Goal: Task Accomplishment & Management: Complete application form

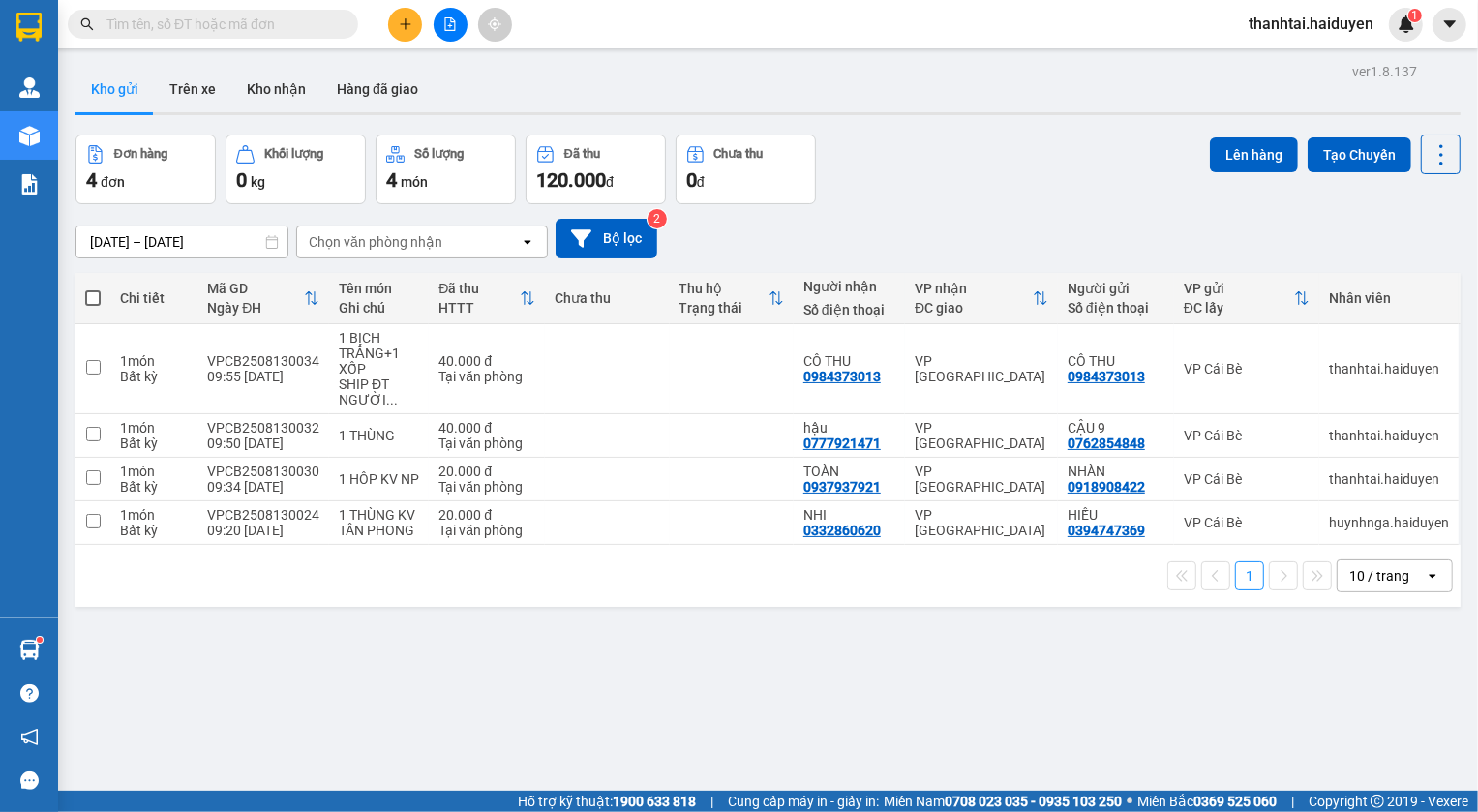
drag, startPoint x: 0, startPoint y: 0, endPoint x: 400, endPoint y: 25, distance: 400.8
click at [400, 25] on icon "plus" at bounding box center [406, 25] width 14 height 14
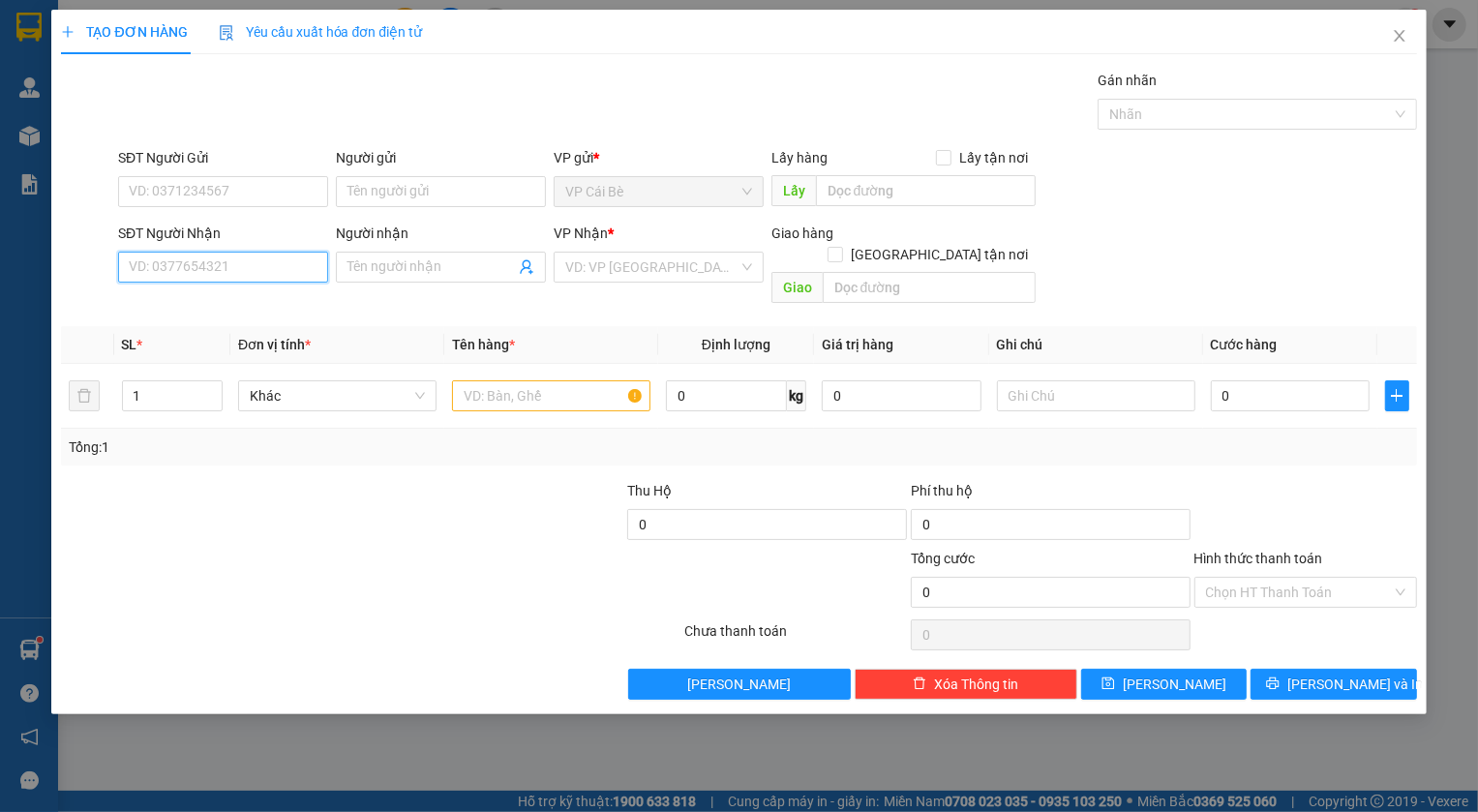
click at [238, 272] on input "SĐT Người Nhận" at bounding box center [223, 266] width 210 height 31
click at [187, 312] on div "0906930508 - NHỰT" at bounding box center [222, 306] width 186 height 22
type input "0906930508"
type input "NHỰT"
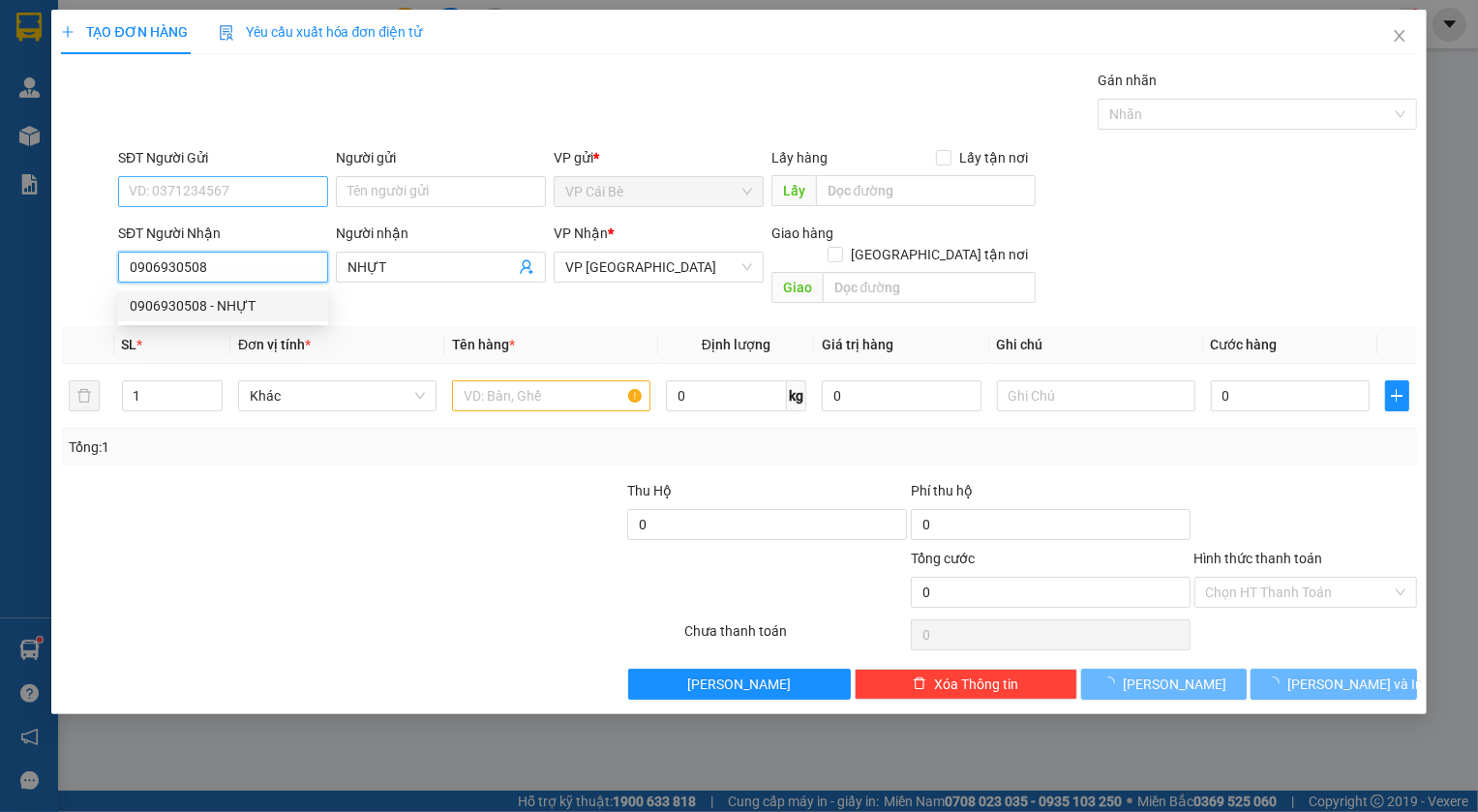
type input "40.000"
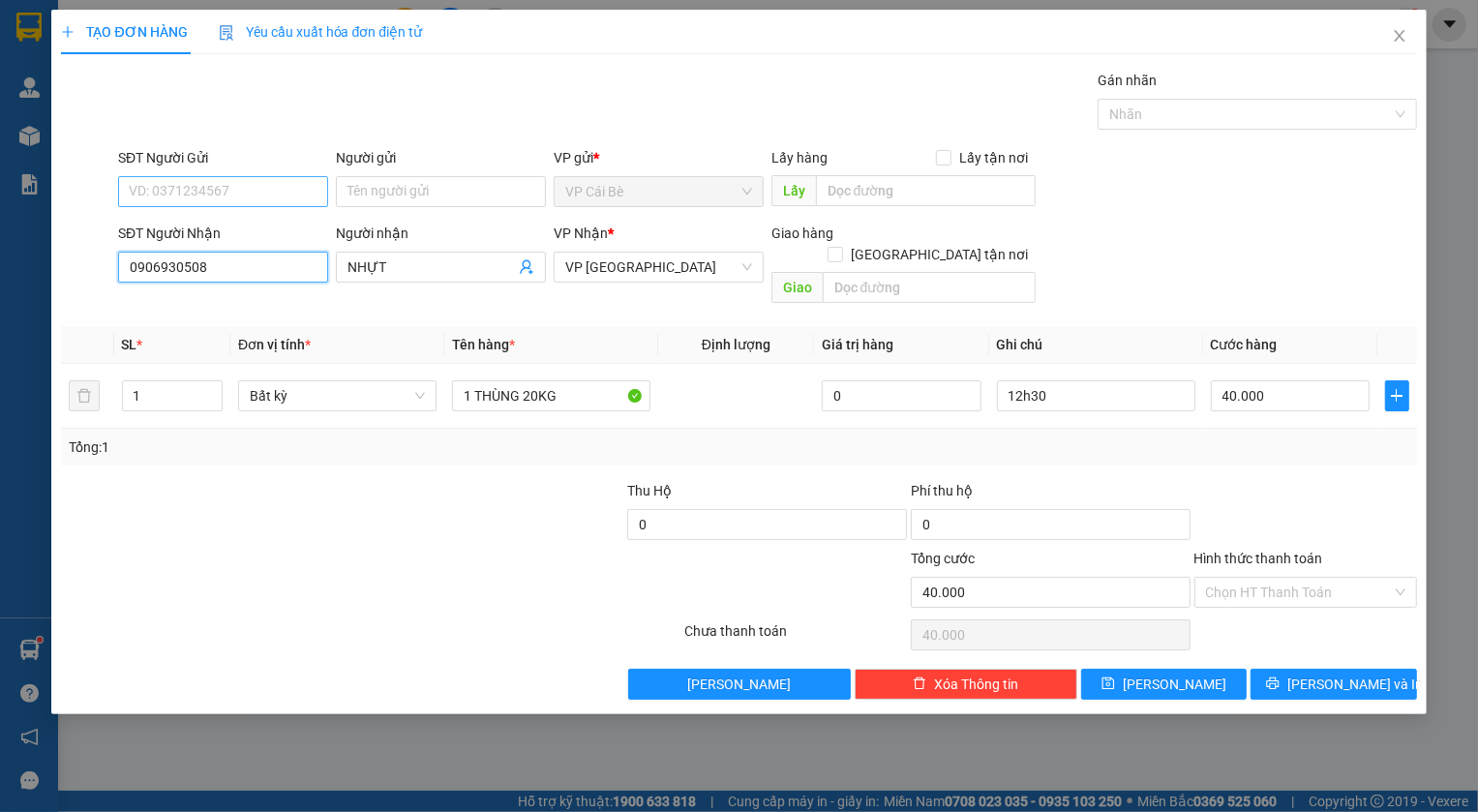
type input "0906930508"
click at [169, 185] on input "SĐT Người Gửi" at bounding box center [223, 191] width 210 height 31
click at [221, 231] on div "0889355484 - SANG" at bounding box center [222, 231] width 186 height 22
type input "0889355484"
type input "SANG"
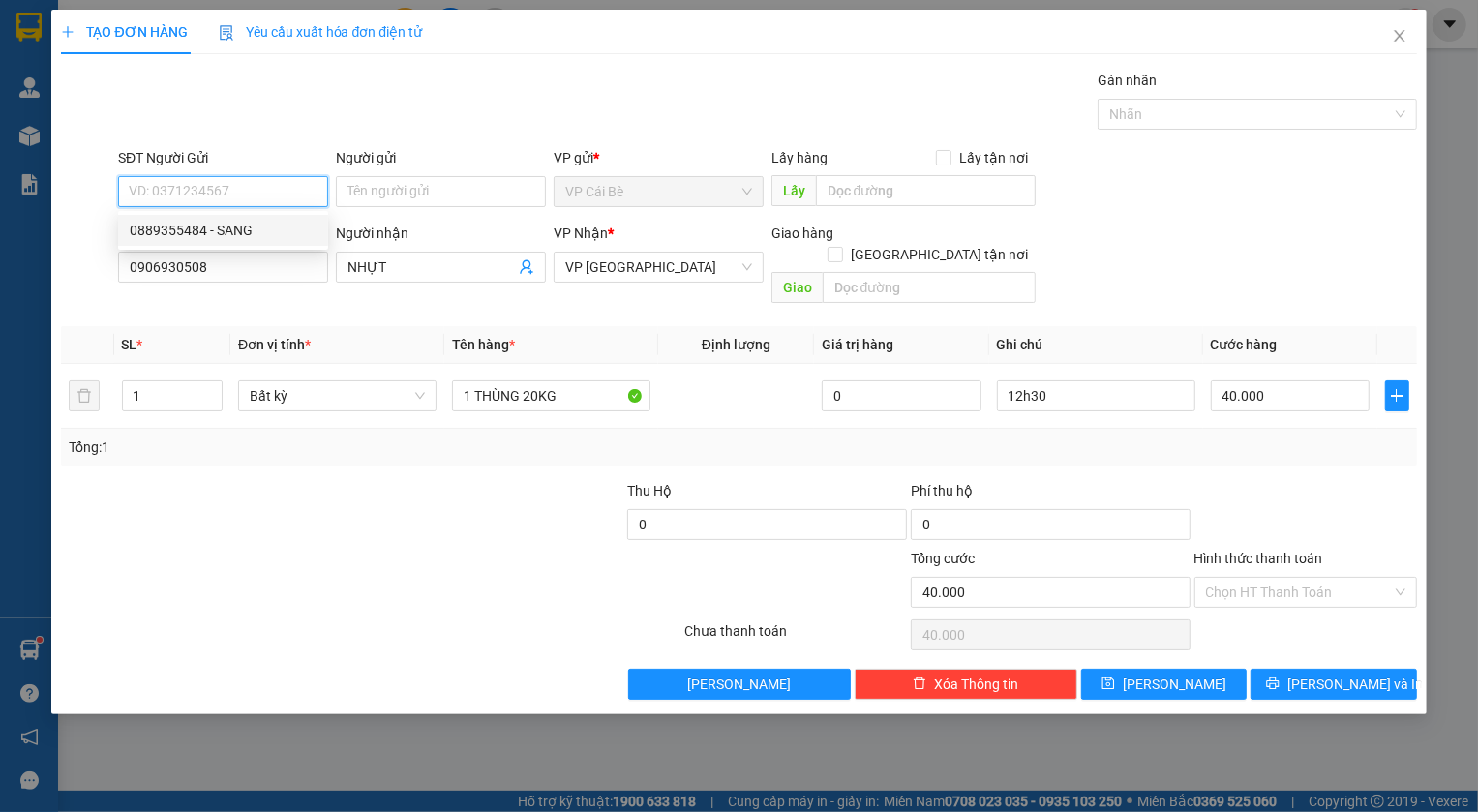
type input "AN LAC VIÊN"
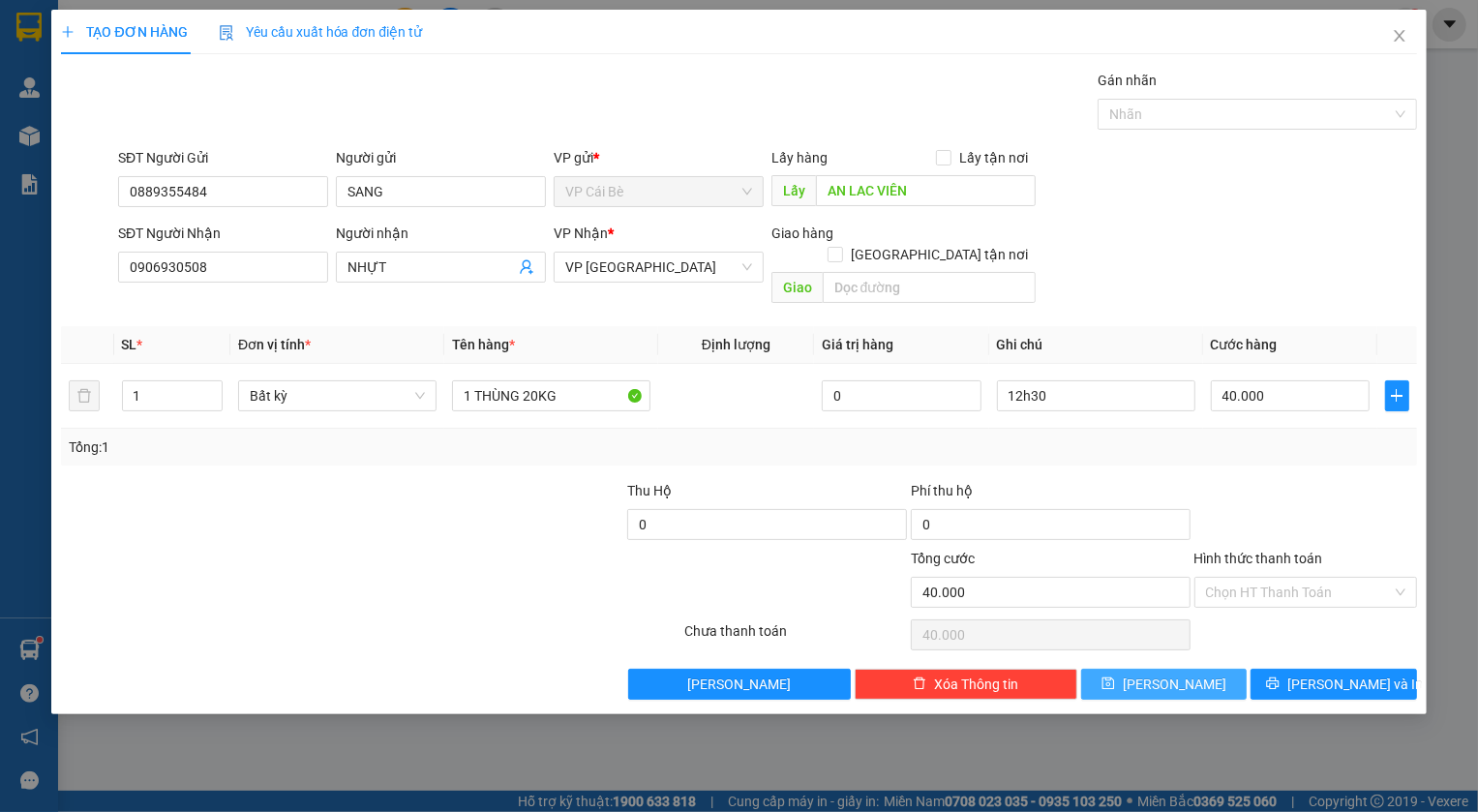
click at [1176, 674] on span "Lưu" at bounding box center [1174, 685] width 104 height 22
type input "0"
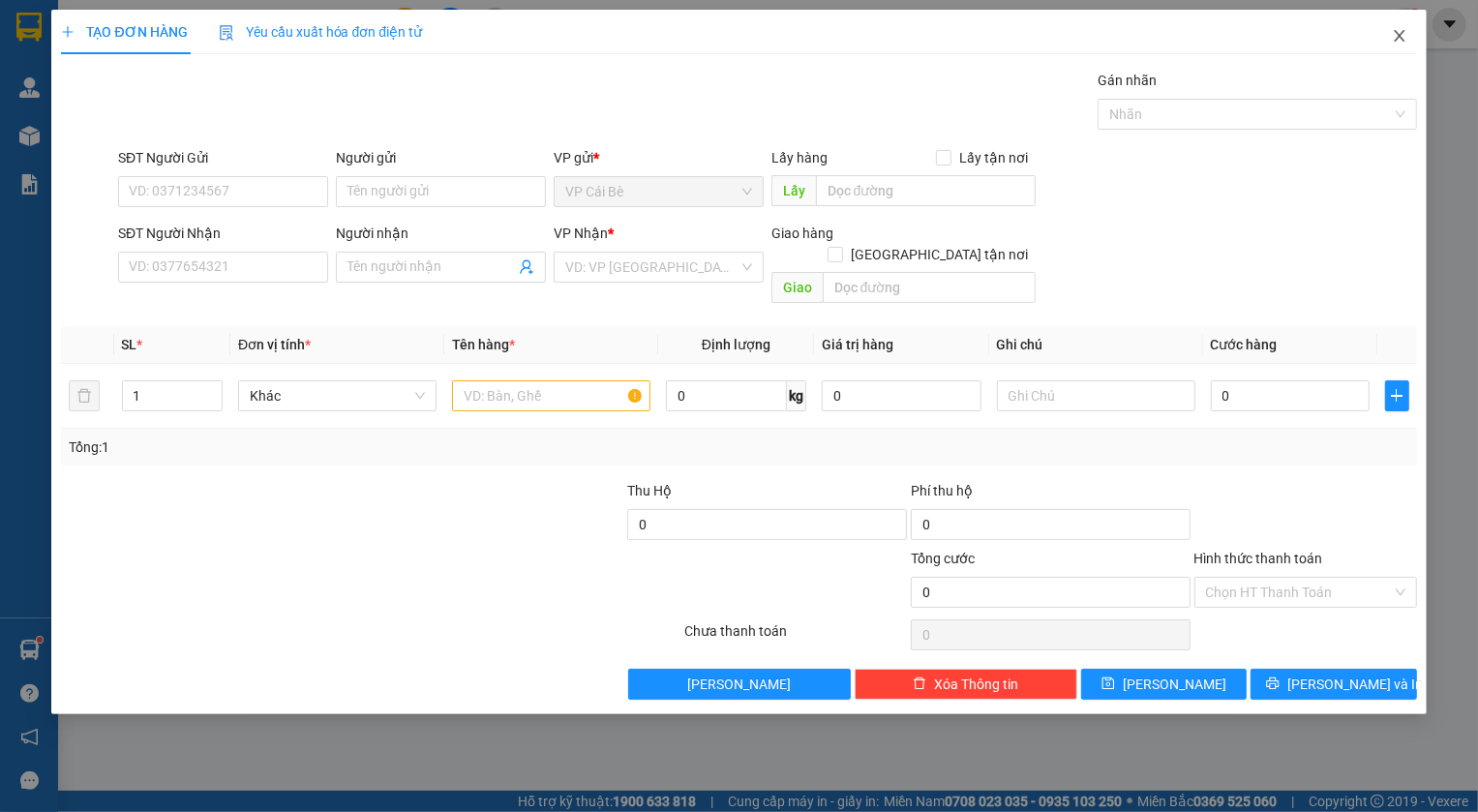
drag, startPoint x: 1394, startPoint y: 38, endPoint x: 186, endPoint y: 0, distance: 1208.6
click at [1397, 38] on icon "close" at bounding box center [1400, 36] width 16 height 16
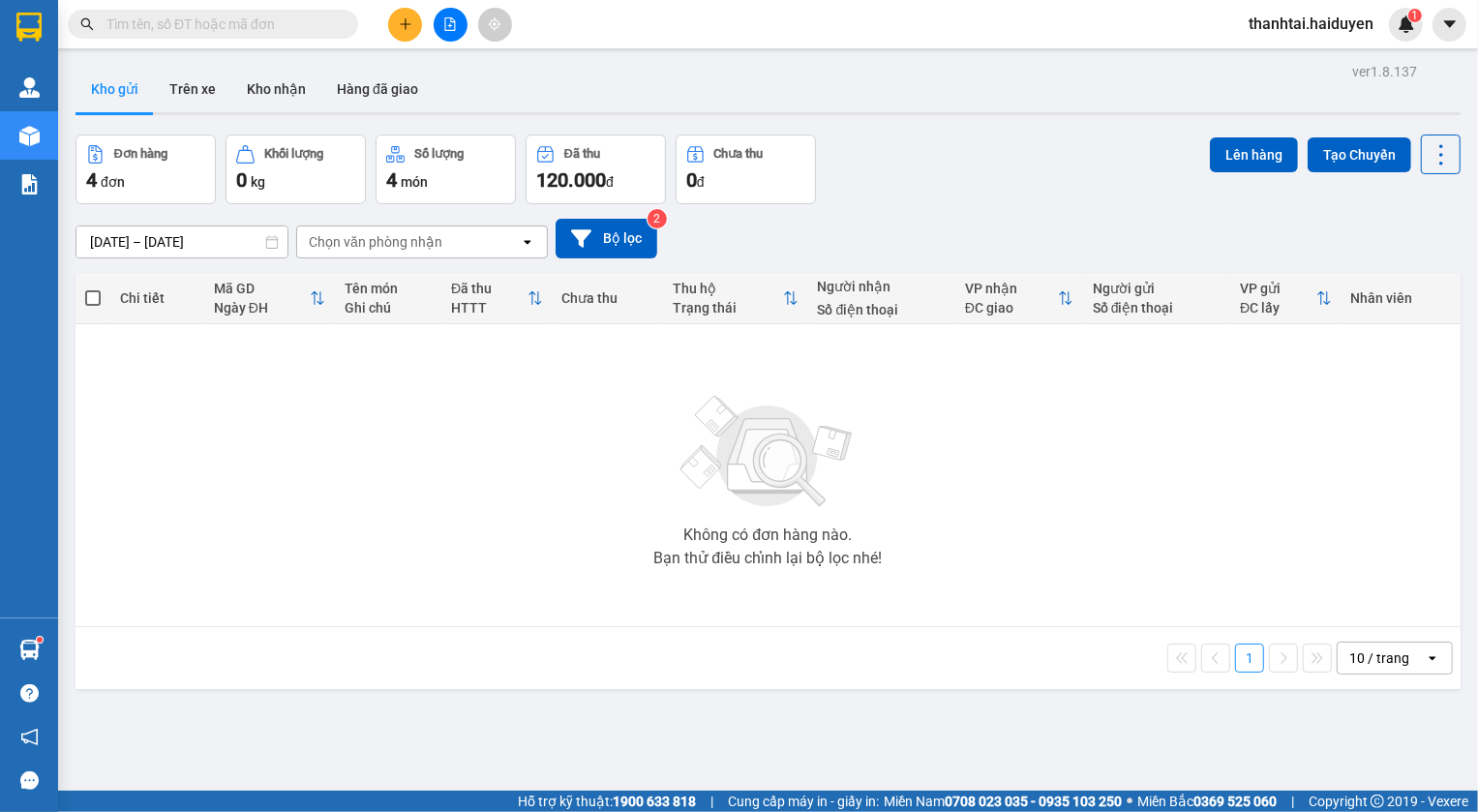
click at [935, 155] on div "Đơn hàng 4 đơn Khối lượng 0 kg Số lượng 4 món Đã thu 120.000 đ Chưa thu 0 đ Lên…" at bounding box center [769, 169] width 1385 height 70
click at [404, 22] on icon "plus" at bounding box center [406, 25] width 14 height 14
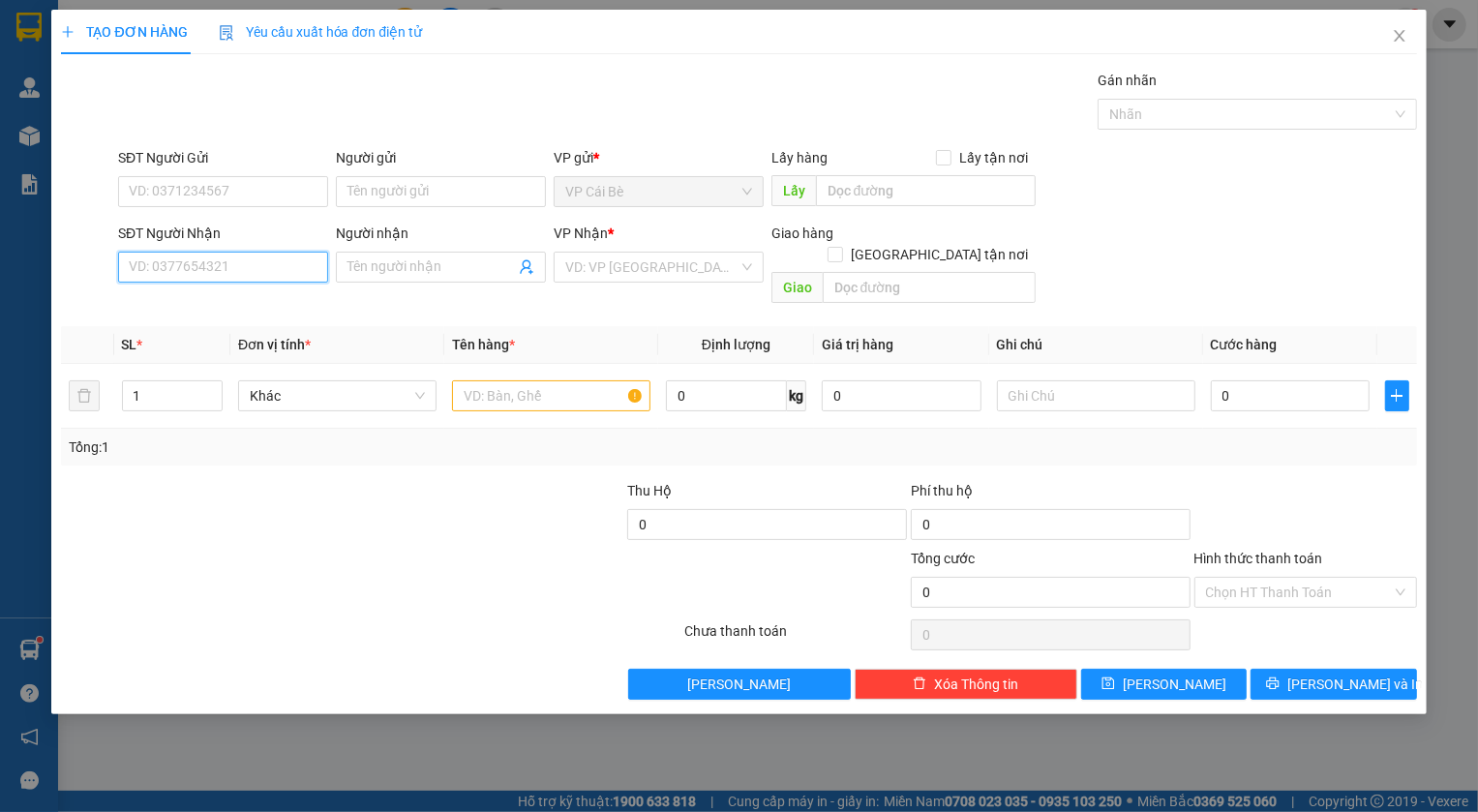
click at [227, 272] on input "SĐT Người Nhận" at bounding box center [223, 266] width 210 height 31
click at [185, 311] on div "0374374607 - LINH" at bounding box center [224, 306] width 190 height 22
type input "0374374607"
type input "LINH"
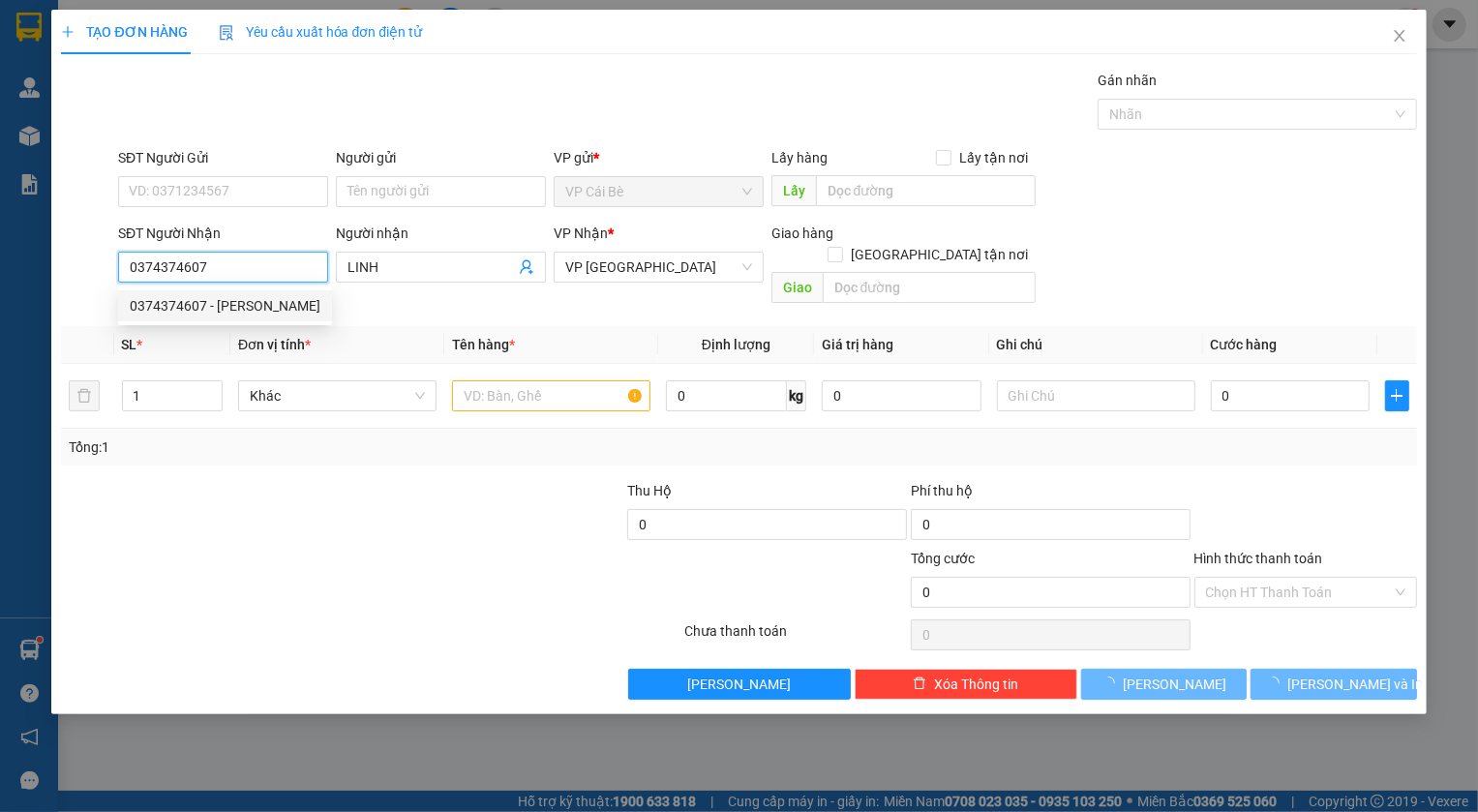
type input "20.000"
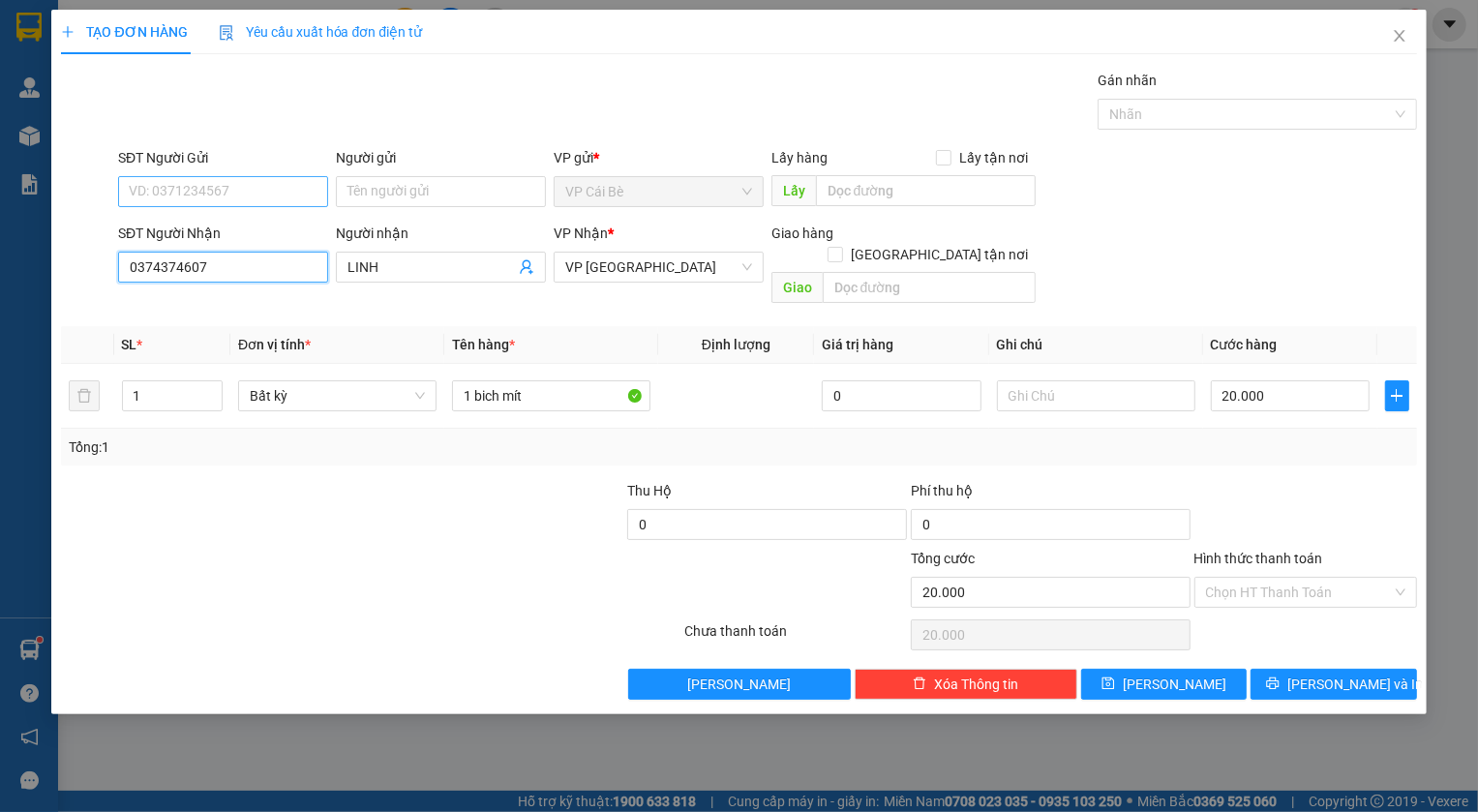
type input "0374374607"
click at [180, 177] on input "SĐT Người Gửi" at bounding box center [223, 191] width 210 height 31
click at [179, 233] on div "0987970760 - QUỐC TUẤN" at bounding box center [224, 231] width 190 height 22
type input "0987970760"
type input "QUỐC TUẤN"
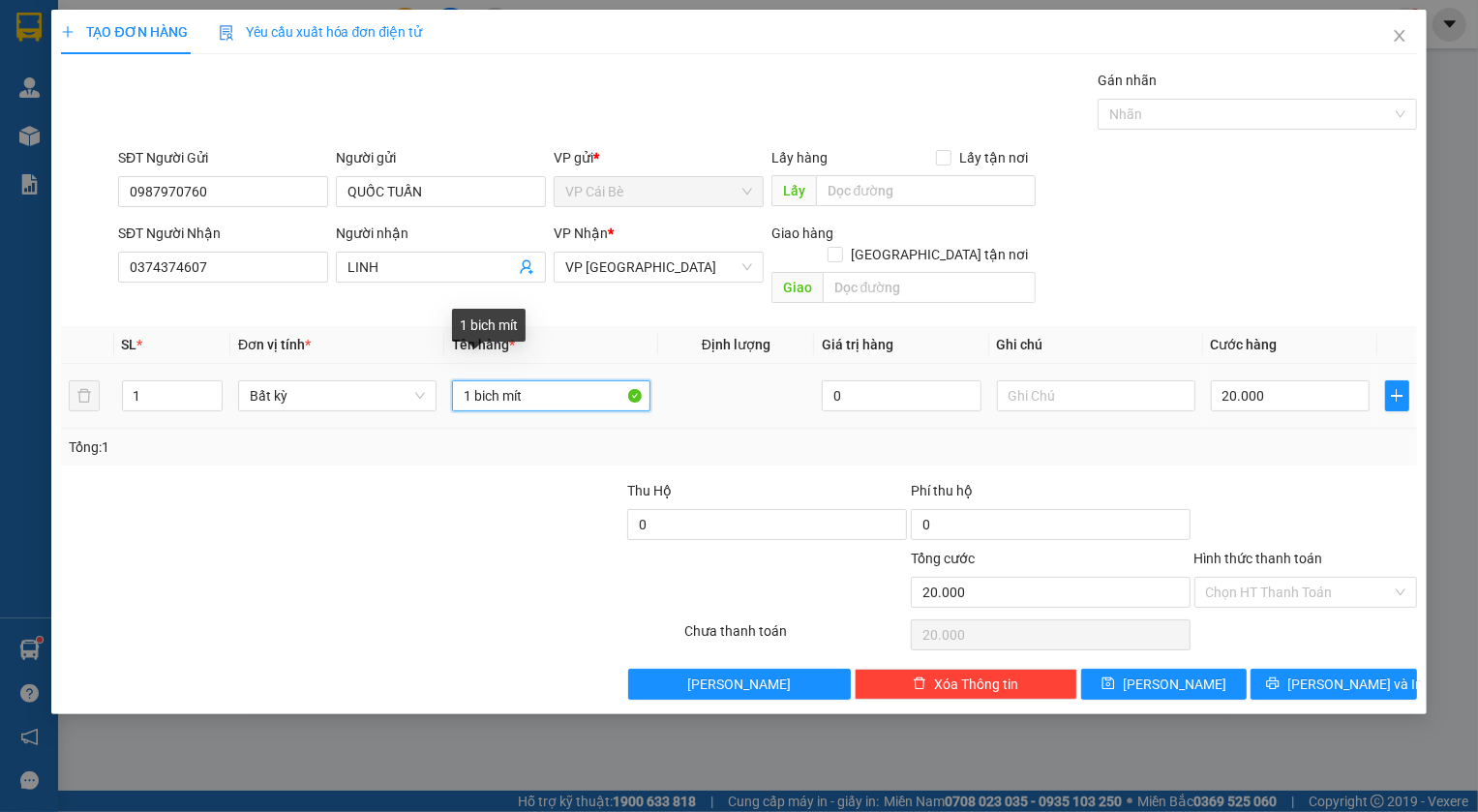
drag, startPoint x: 500, startPoint y: 373, endPoint x: 583, endPoint y: 373, distance: 83.0
click at [583, 381] on input "1 bich mít" at bounding box center [551, 396] width 198 height 31
type input "1 bich rau"
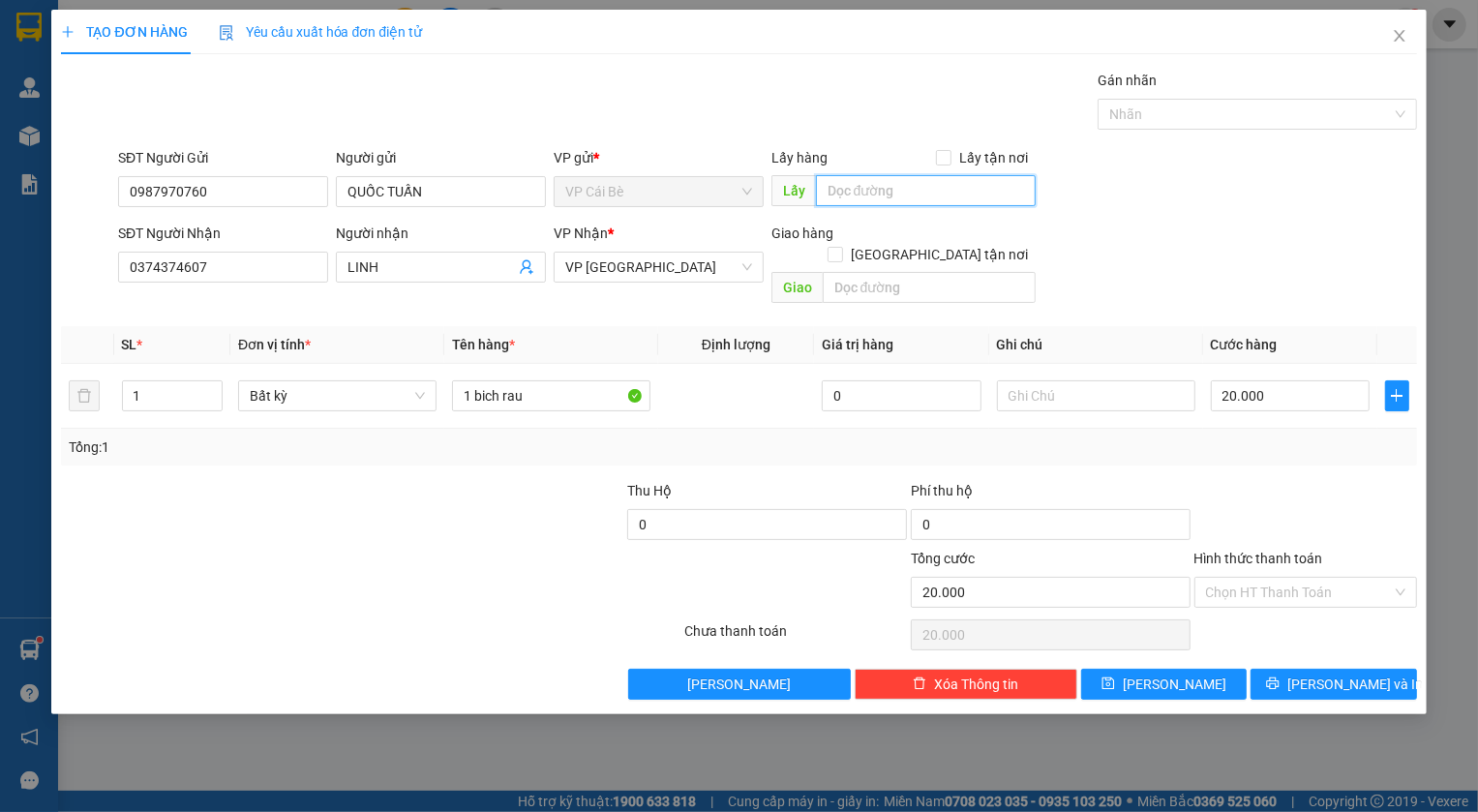
click at [861, 202] on input "text" at bounding box center [925, 190] width 220 height 31
click at [1116, 381] on input "text" at bounding box center [1096, 396] width 198 height 31
type input "13h30"
click at [878, 189] on input "text" at bounding box center [925, 190] width 220 height 31
type input "cx huệ huệ"
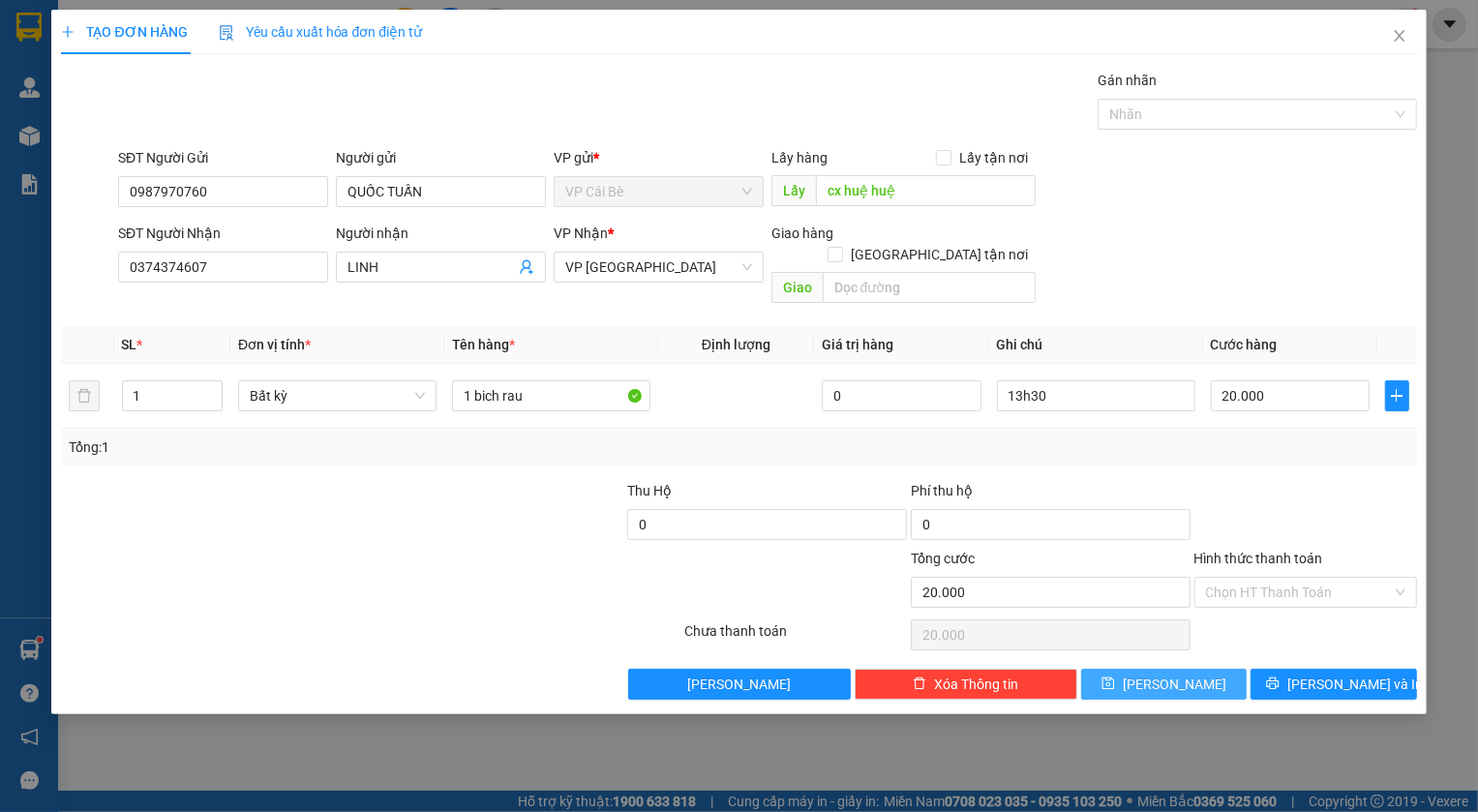
click at [1173, 674] on span "Lưu" at bounding box center [1174, 685] width 104 height 22
type input "0"
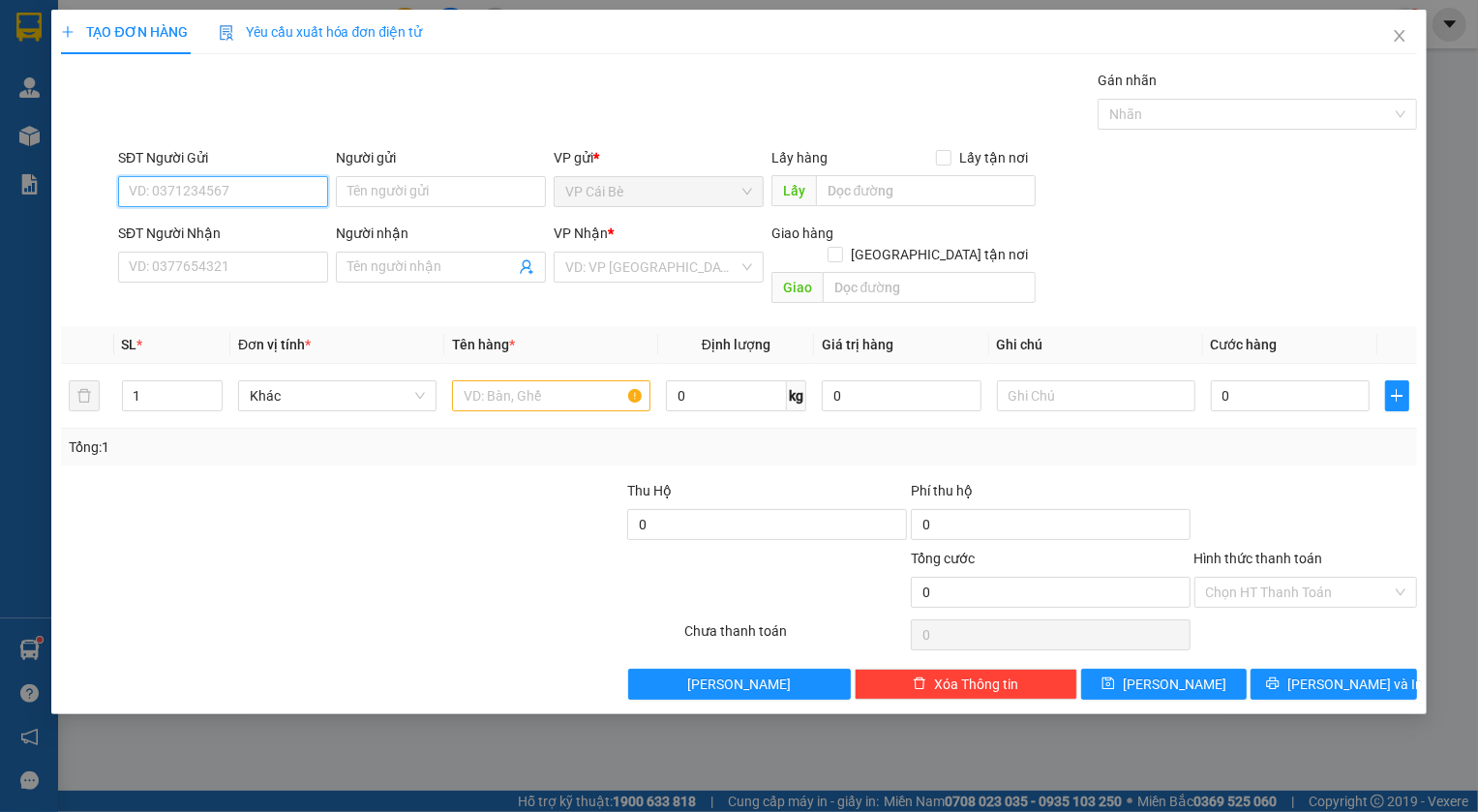
click at [239, 194] on input "SĐT Người Gửi" at bounding box center [223, 191] width 210 height 31
click at [145, 235] on div "0901665578 - tú" at bounding box center [222, 231] width 186 height 22
type input "0901665578"
type input "tú"
type input "0776723333"
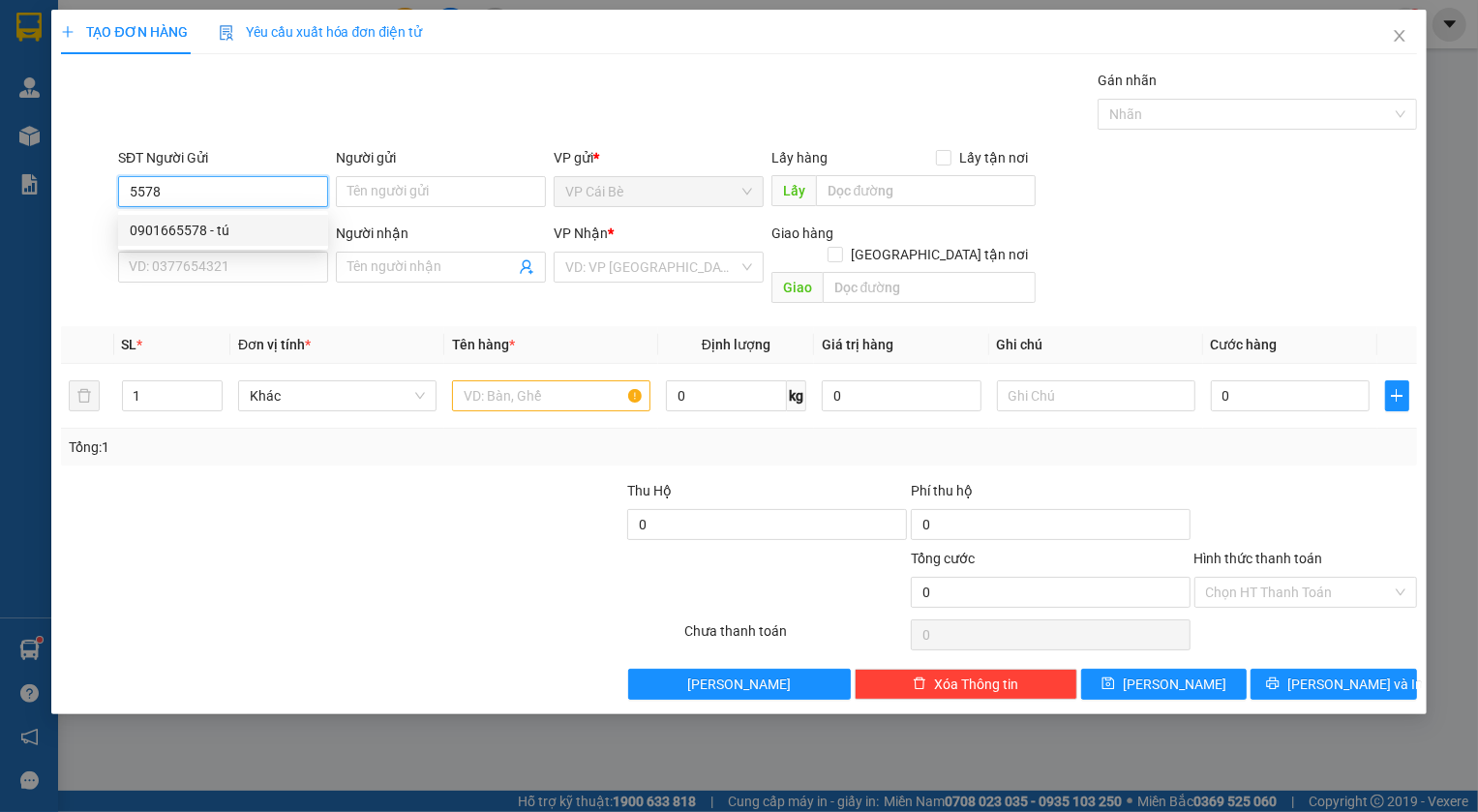
type input "TÍ"
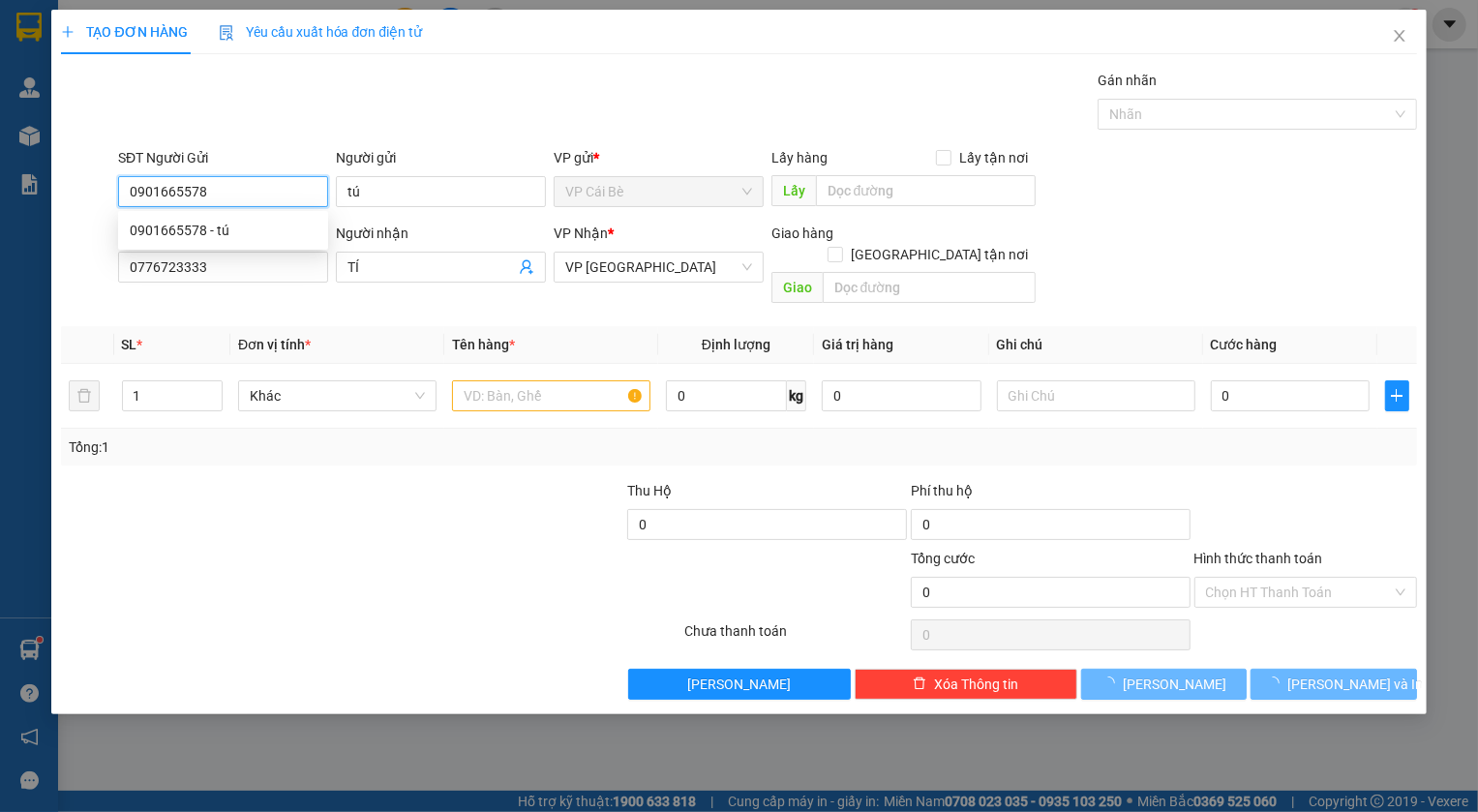
type input "20.000"
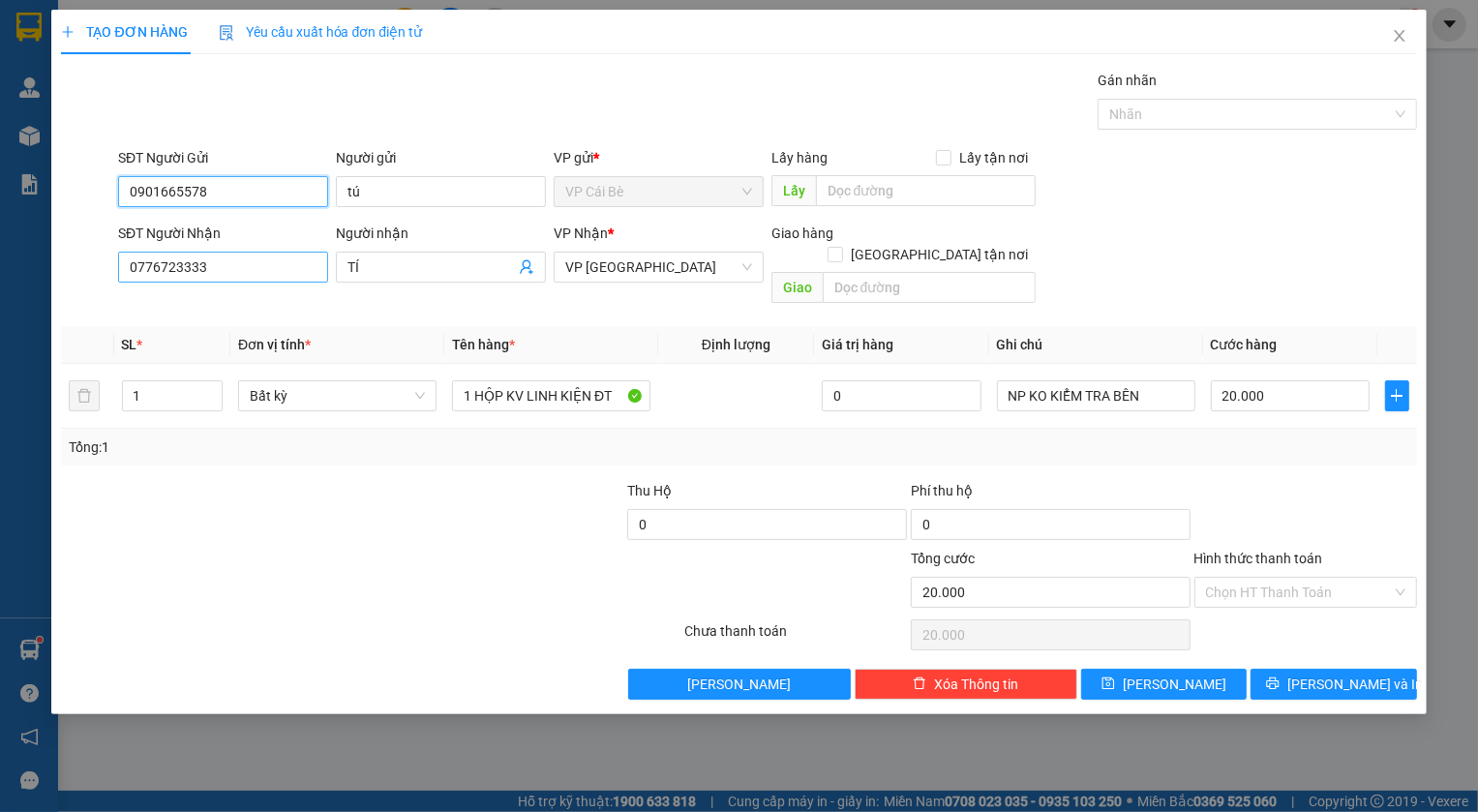
type input "0901665578"
drag, startPoint x: 203, startPoint y: 261, endPoint x: 29, endPoint y: 257, distance: 174.0
click at [29, 257] on div "TẠO ĐƠN HÀNG Yêu cầu xuất hóa đơn điện tử Transit Pickup Surcharge Ids Transit …" at bounding box center [739, 406] width 1478 height 812
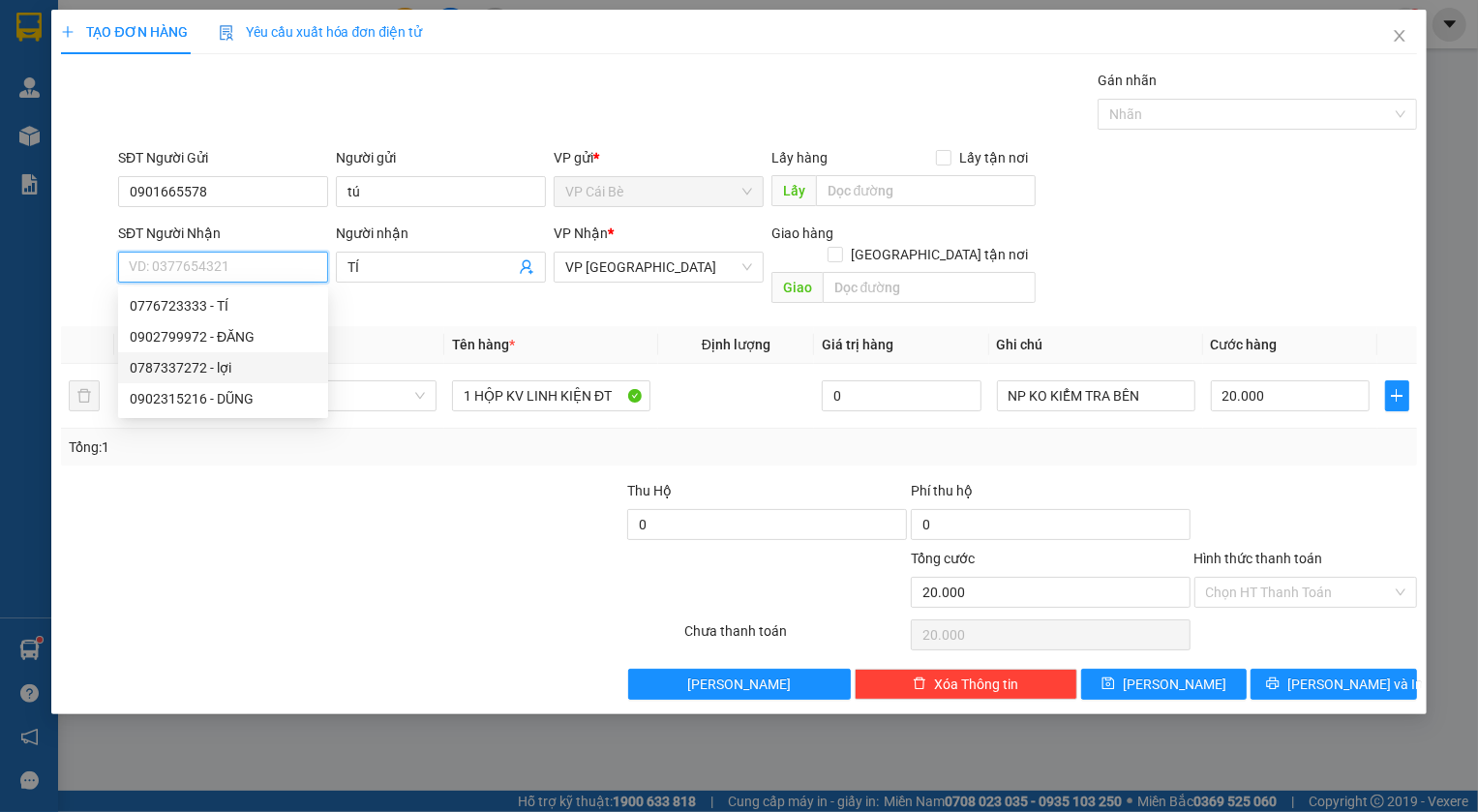
click at [181, 374] on div "0787337272 - lợi" at bounding box center [222, 368] width 186 height 22
type input "0787337272"
type input "lợi"
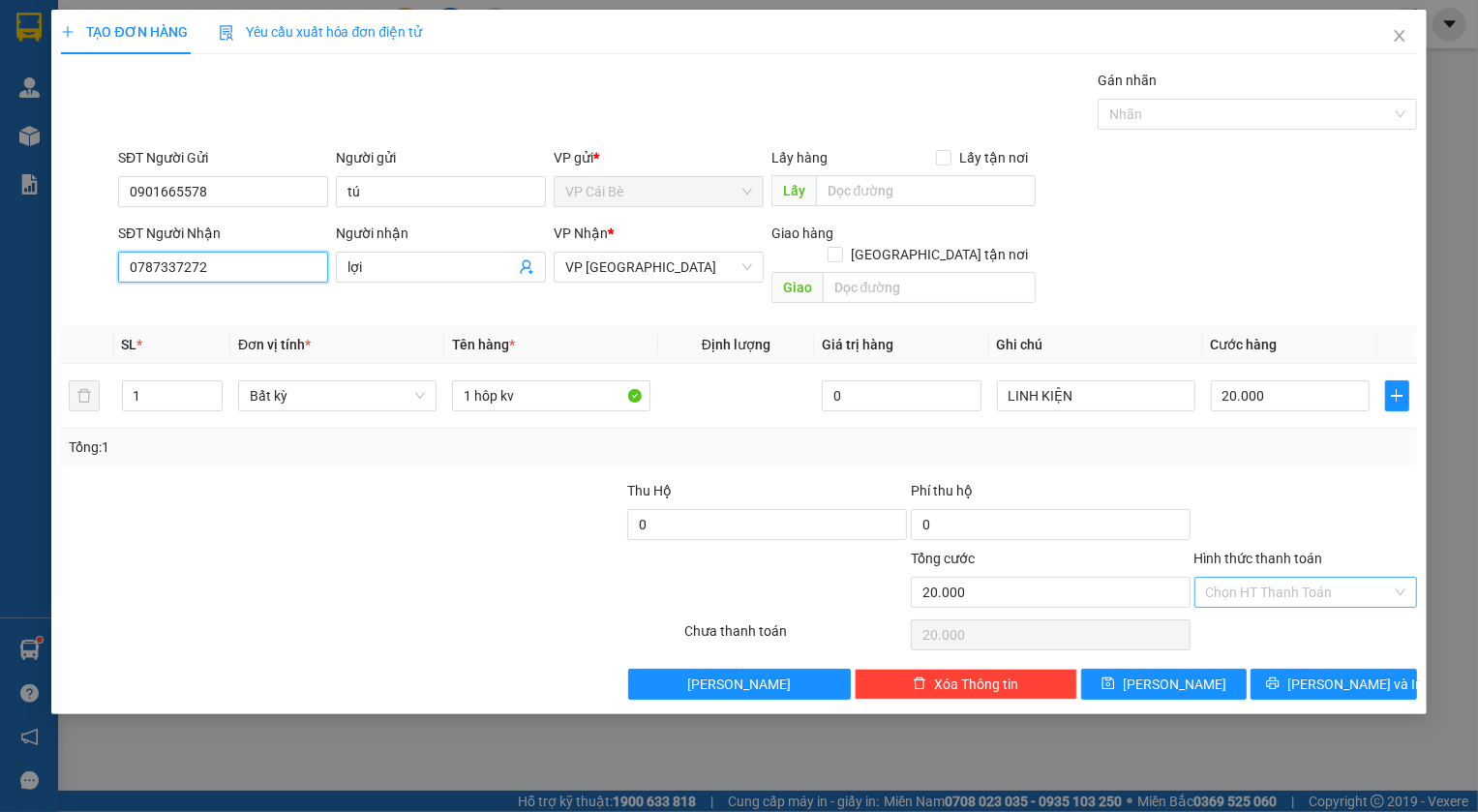
type input "0787337272"
click at [1254, 578] on input "Hình thức thanh toán" at bounding box center [1299, 592] width 185 height 29
click at [1256, 610] on div "Tại văn phòng" at bounding box center [1306, 609] width 199 height 22
type input "0"
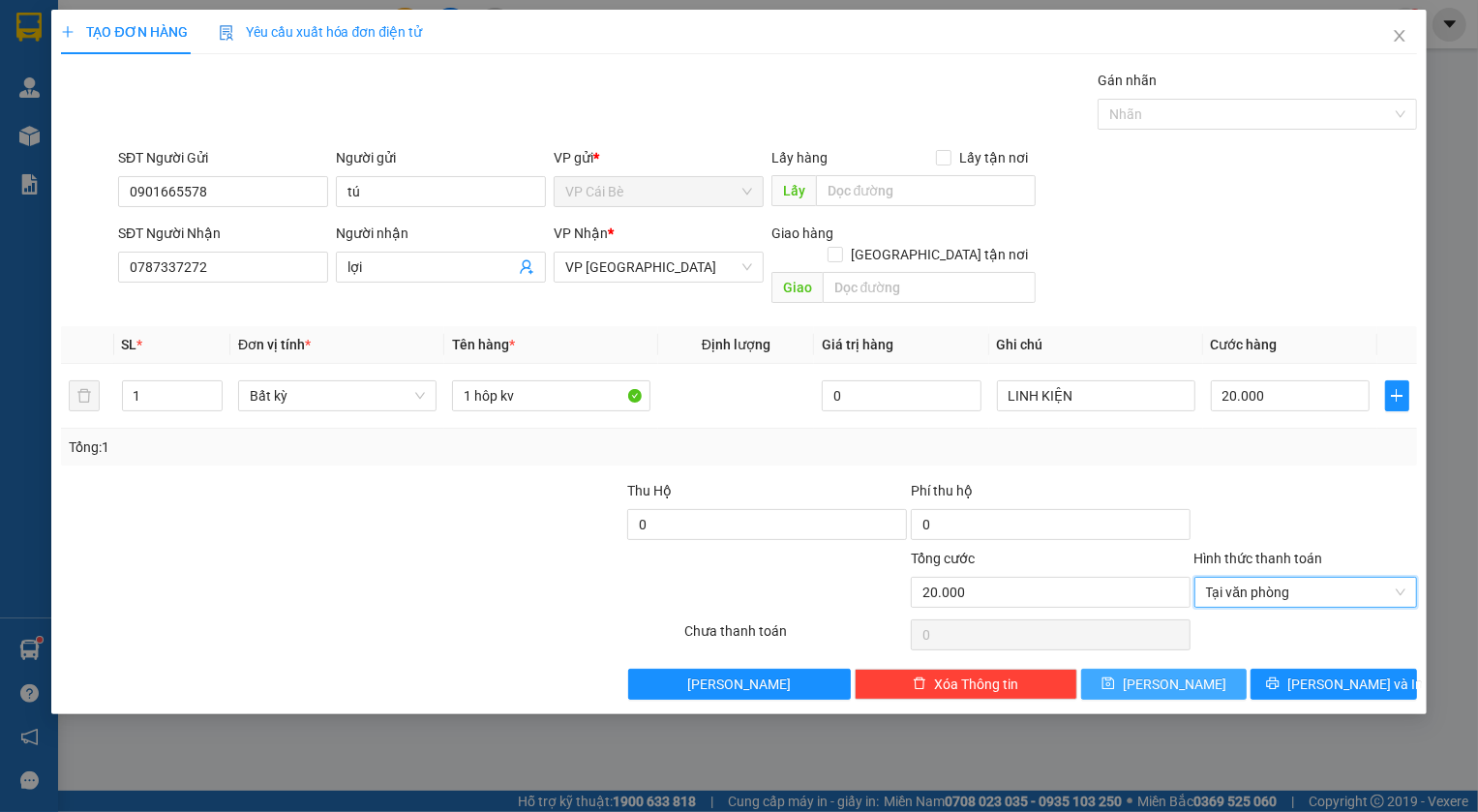
click at [1188, 669] on button "Lưu" at bounding box center [1164, 684] width 167 height 31
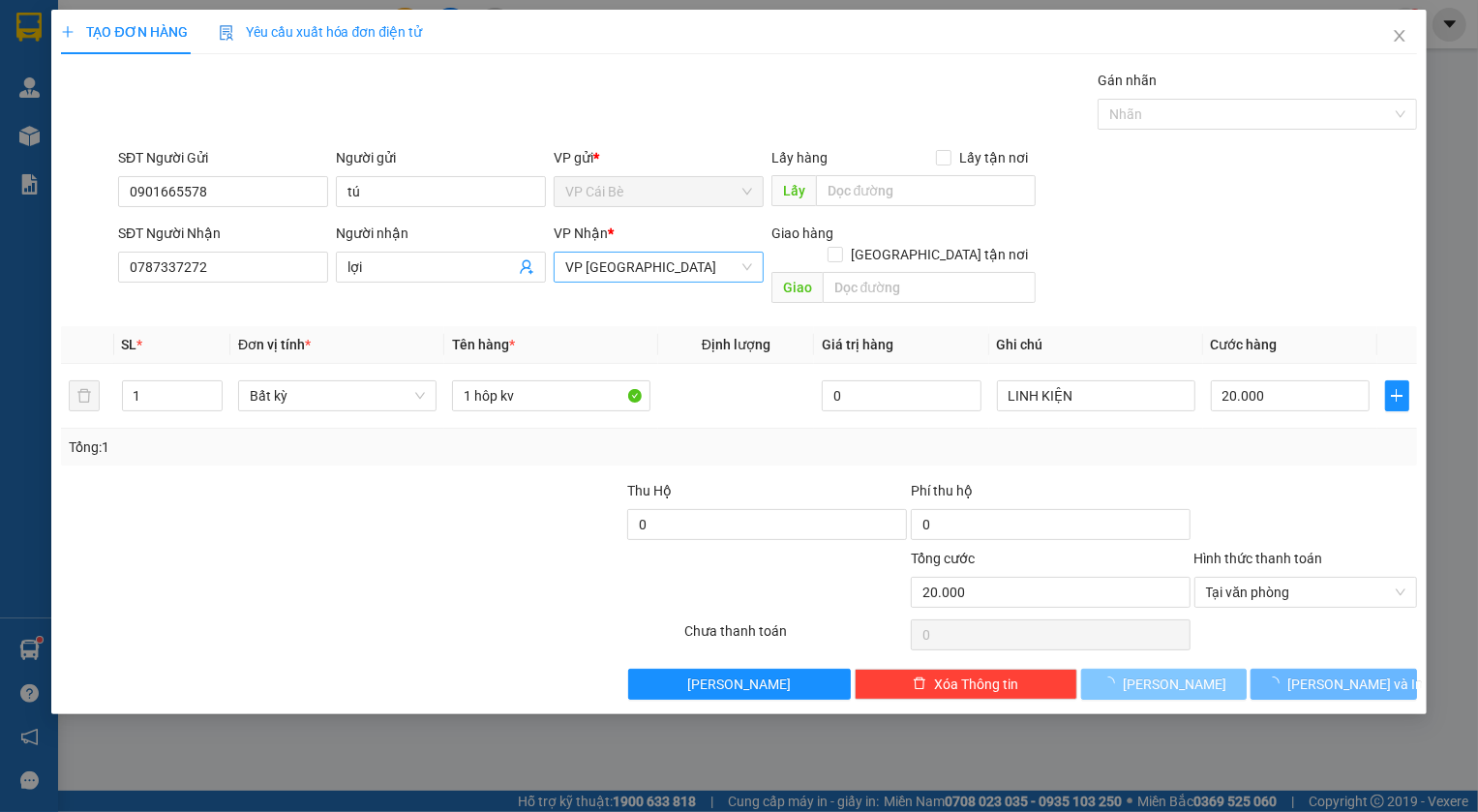
type input "0"
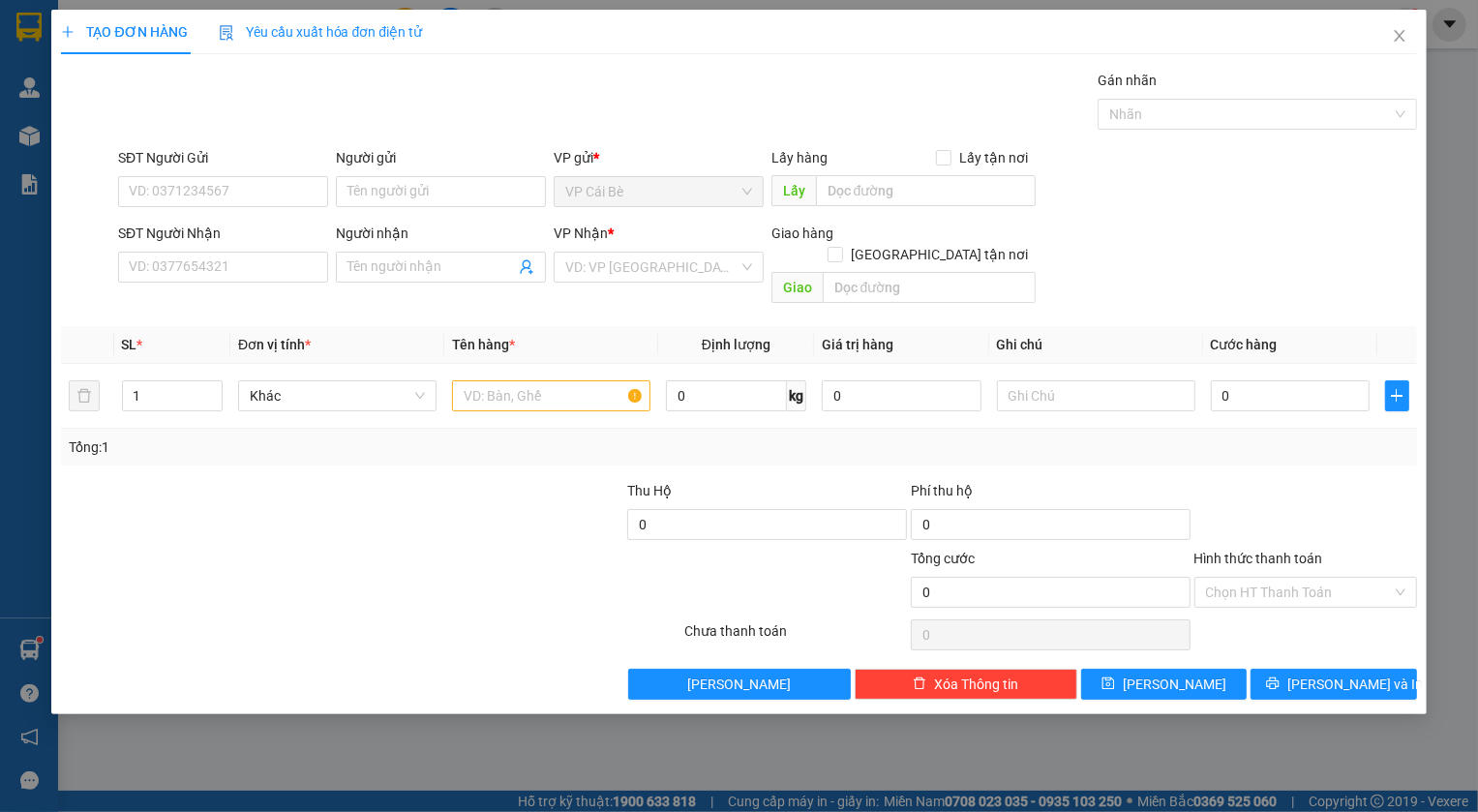
click at [368, 733] on div "TẠO ĐƠN HÀNG Yêu cầu xuất hóa đơn điện tử Transit Pickup Surcharge Ids Transit …" at bounding box center [739, 406] width 1478 height 812
click at [1403, 42] on icon "close" at bounding box center [1400, 36] width 16 height 16
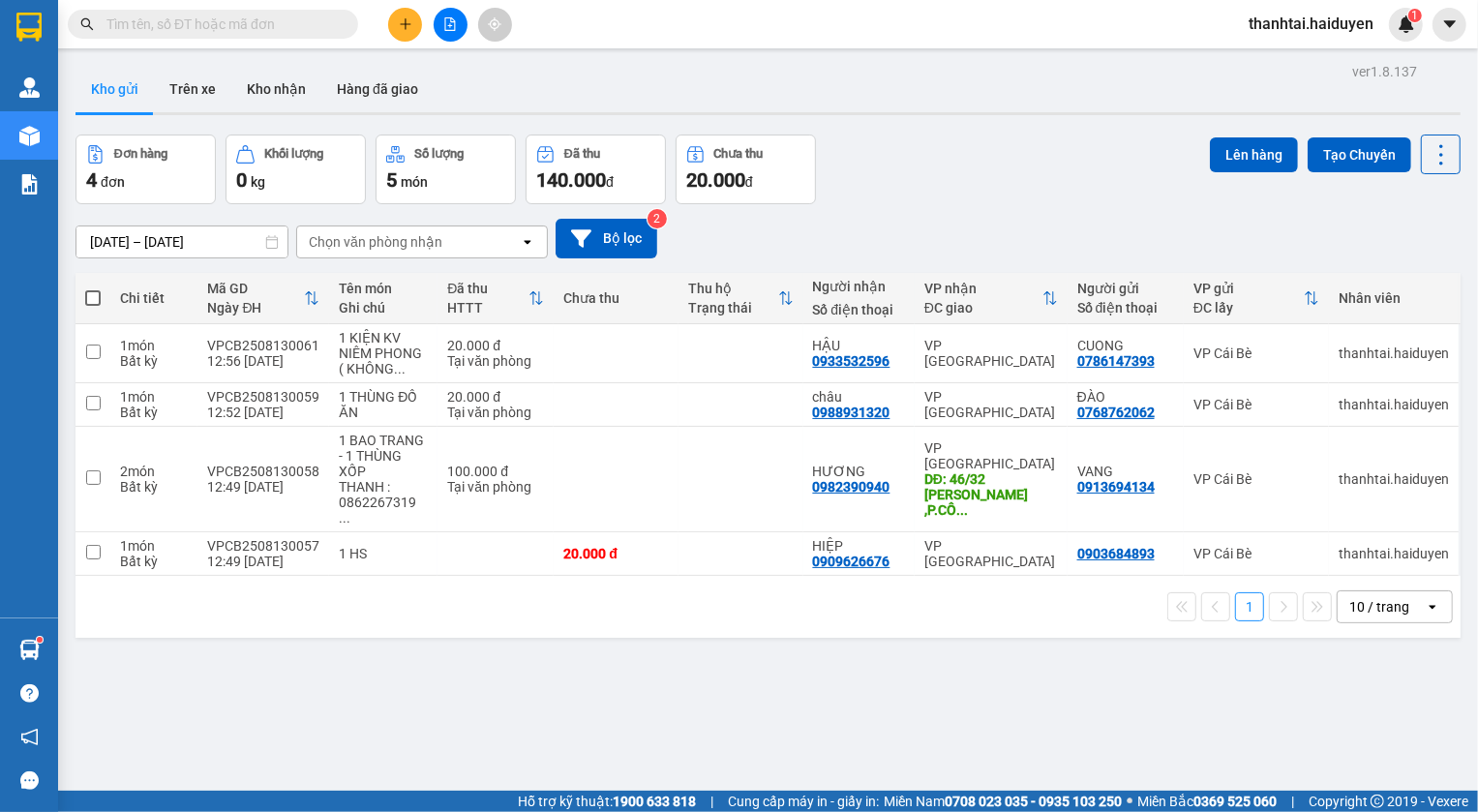
click at [684, 77] on div "Kho gửi Trên xe Kho nhận Hàng đã giao" at bounding box center [769, 92] width 1385 height 51
click at [1033, 183] on div "Đơn hàng 4 đơn Khối lượng 0 kg Số lượng 5 món Đã thu 140.000 đ Chưa thu 20.000 …" at bounding box center [769, 169] width 1385 height 70
click at [280, 26] on input "text" at bounding box center [221, 25] width 229 height 22
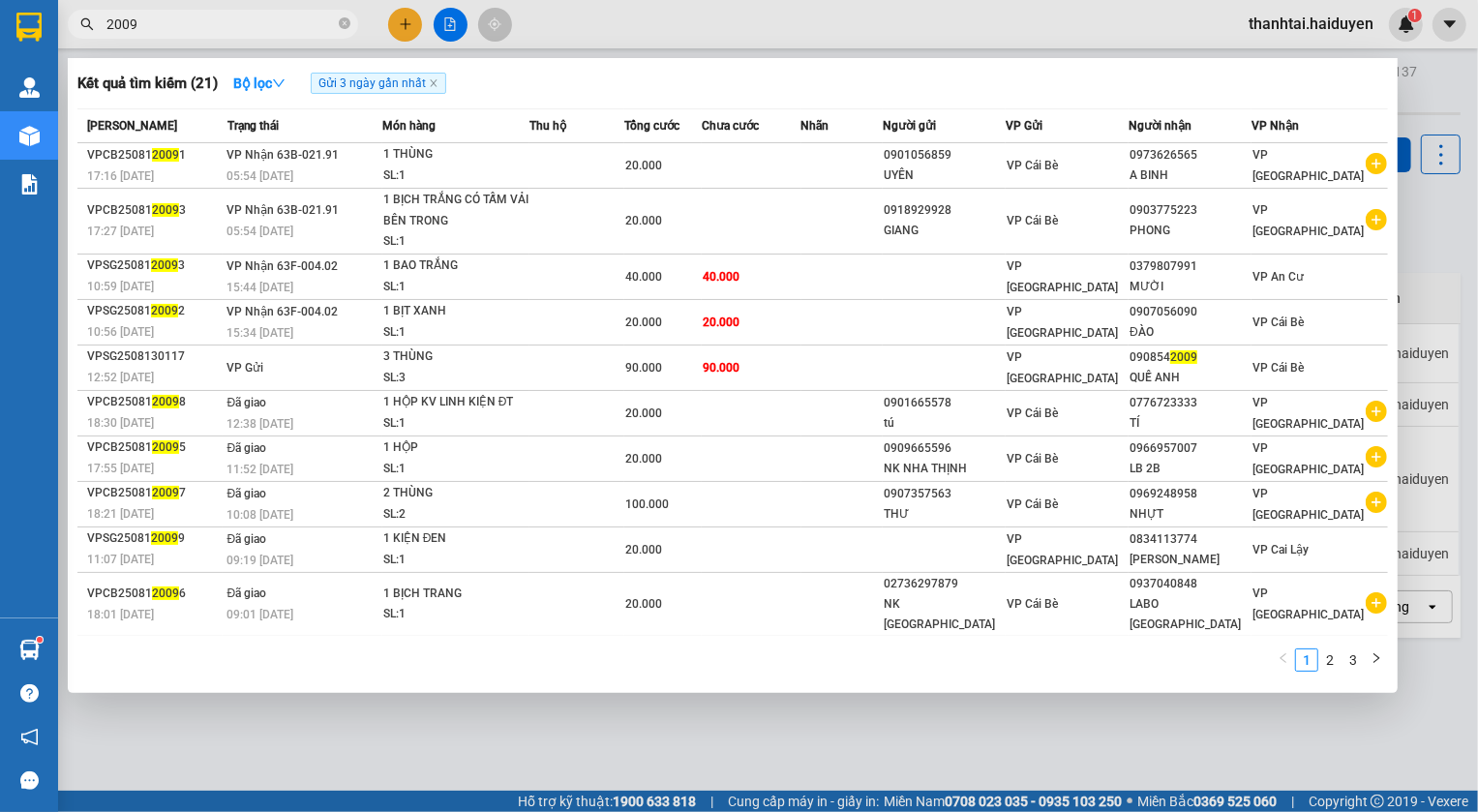
type input "2009"
click at [1288, 35] on div at bounding box center [739, 406] width 1478 height 812
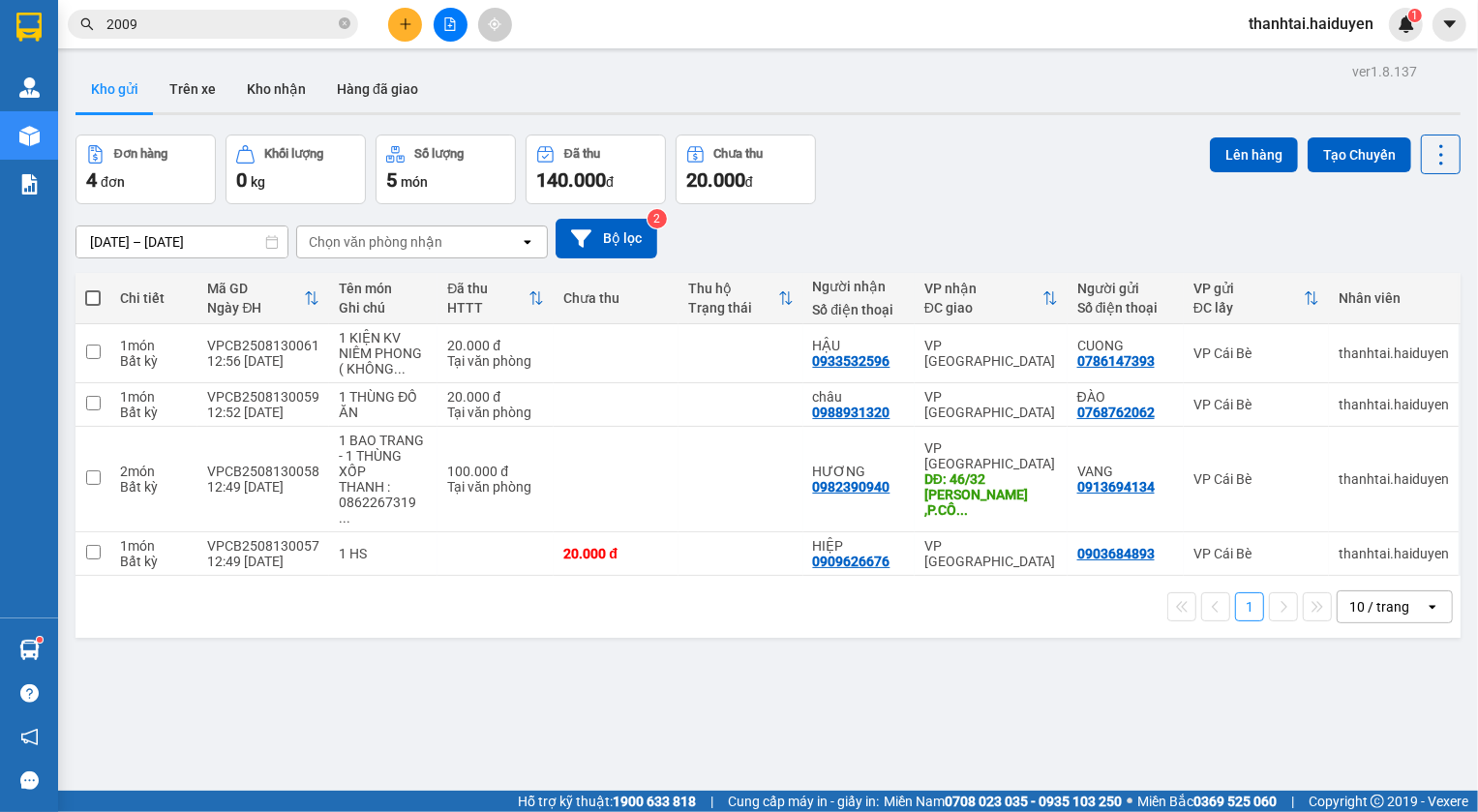
click at [1298, 30] on span "thanhtai.haiduyen" at bounding box center [1311, 24] width 156 height 25
click at [1287, 60] on span "Đăng xuất" at bounding box center [1319, 60] width 115 height 22
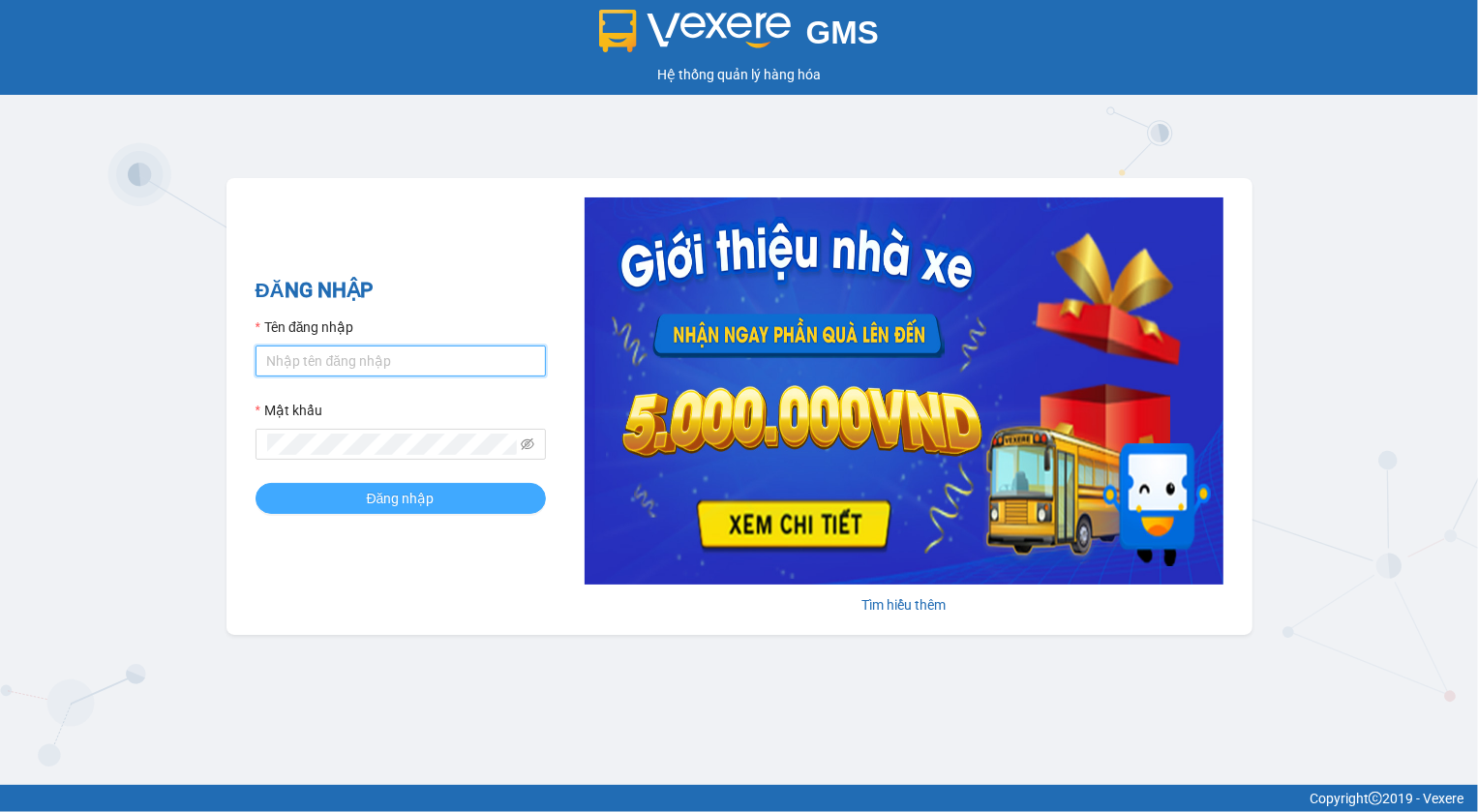
type input "mylinh.haiduyen"
click at [392, 502] on span "Đăng nhập" at bounding box center [401, 499] width 68 height 22
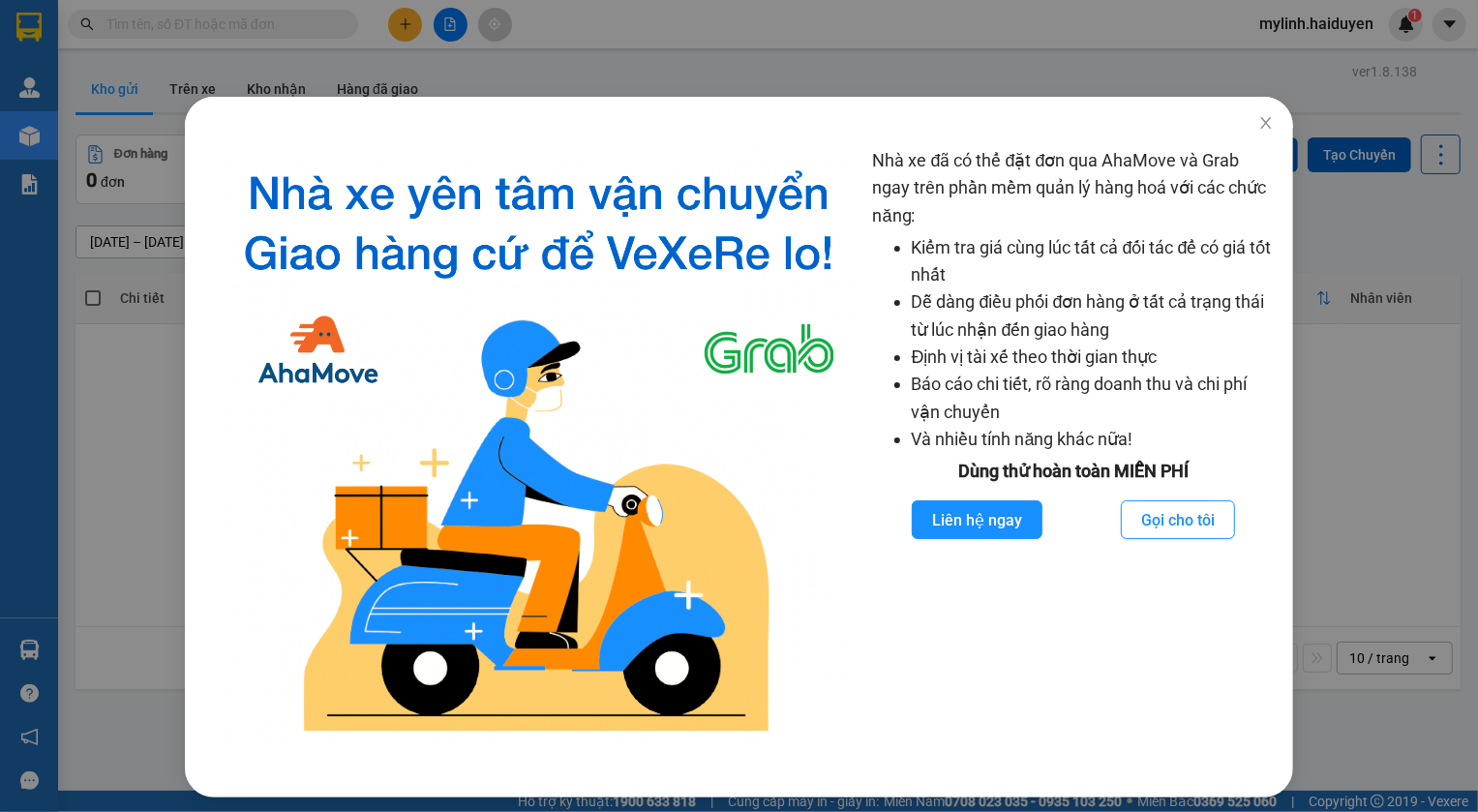
click at [728, 59] on div "Nhà xe đã có thể đặt đơn qua AhaMove và Grab ngay trên phần mềm quản lý hàng ho…" at bounding box center [739, 406] width 1478 height 812
